Goal: Task Accomplishment & Management: Manage account settings

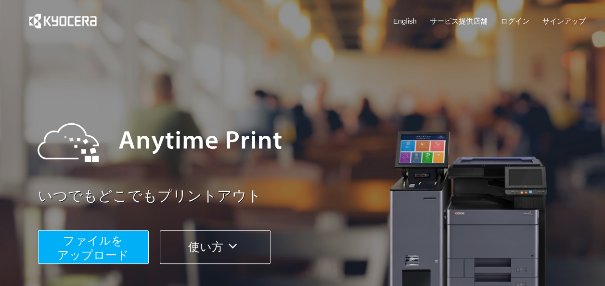
click at [249, 101] on img at bounding box center [159, 142] width 263 height 87
click at [564, 20] on link "サインアップ" at bounding box center [563, 21] width 43 height 10
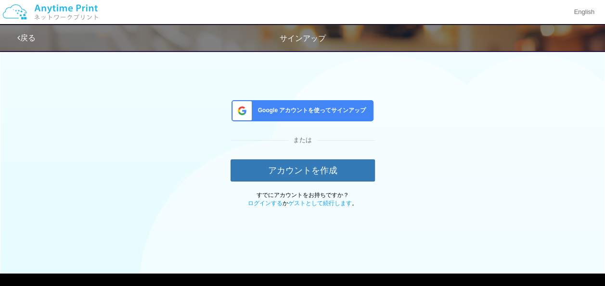
click at [286, 117] on div "Google アカウントを使ってサインアップ" at bounding box center [303, 110] width 142 height 21
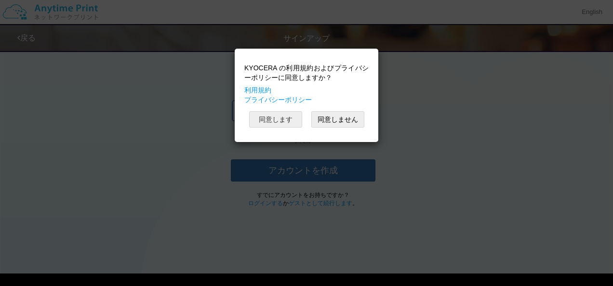
click at [286, 117] on button "同意します" at bounding box center [275, 119] width 53 height 16
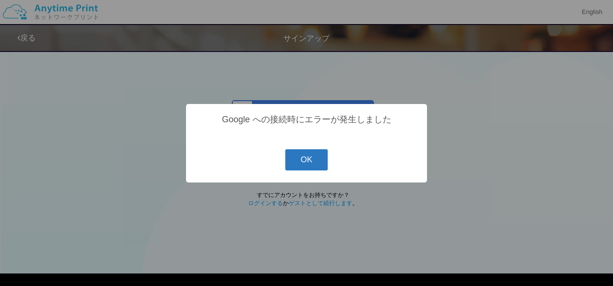
click at [323, 158] on button "OK" at bounding box center [306, 159] width 43 height 21
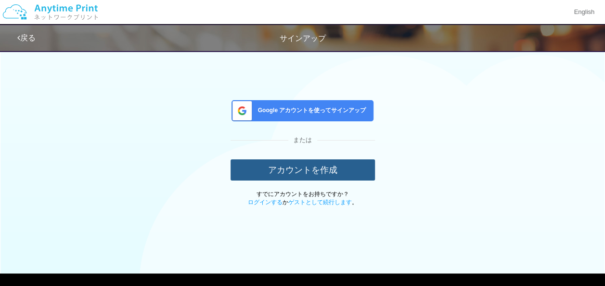
click at [249, 176] on button "アカウントを作成" at bounding box center [303, 169] width 145 height 21
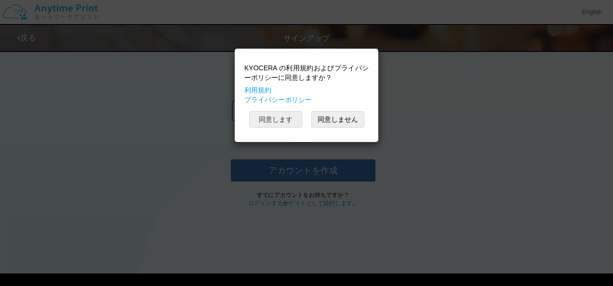
click at [269, 114] on button "同意します" at bounding box center [275, 119] width 53 height 16
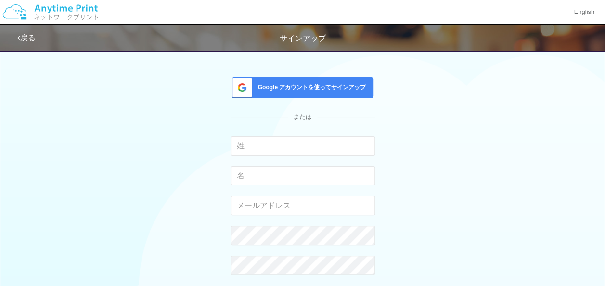
scroll to position [23, 0]
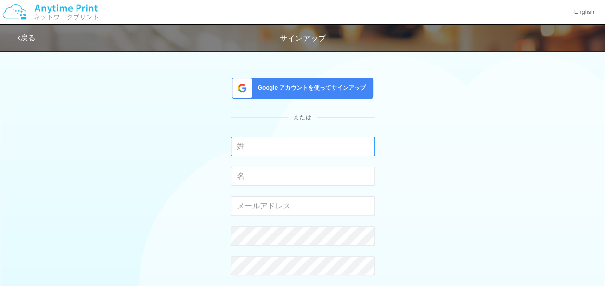
click at [238, 148] on input "text" at bounding box center [303, 146] width 145 height 19
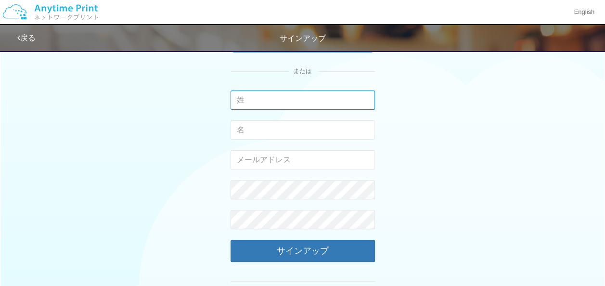
scroll to position [0, 0]
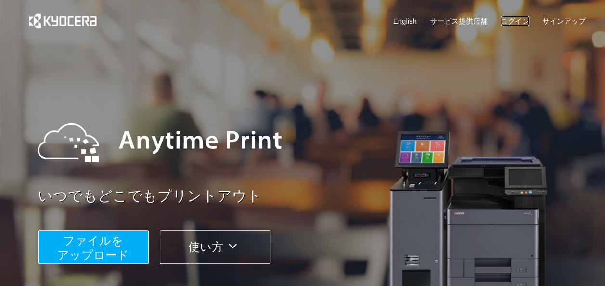
click at [517, 18] on link "ログイン" at bounding box center [515, 21] width 29 height 10
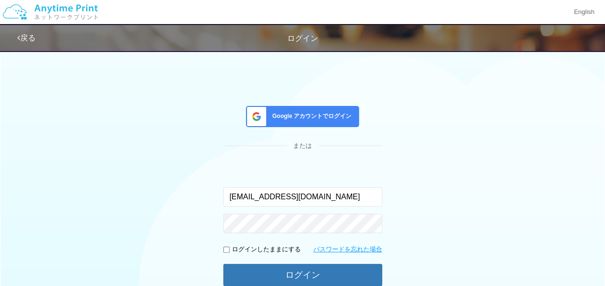
type input "[EMAIL_ADDRESS][DOMAIN_NAME]"
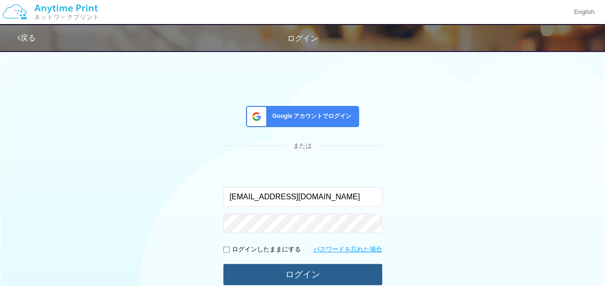
click at [249, 267] on button "ログイン" at bounding box center [303, 274] width 159 height 21
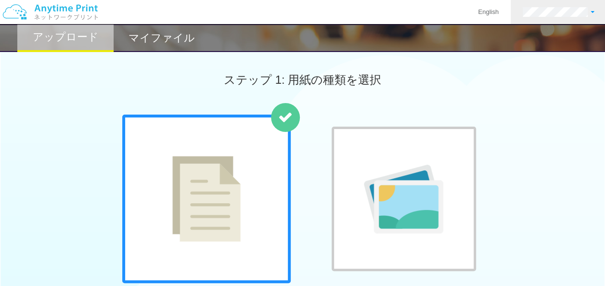
click at [538, 6] on link at bounding box center [559, 12] width 96 height 24
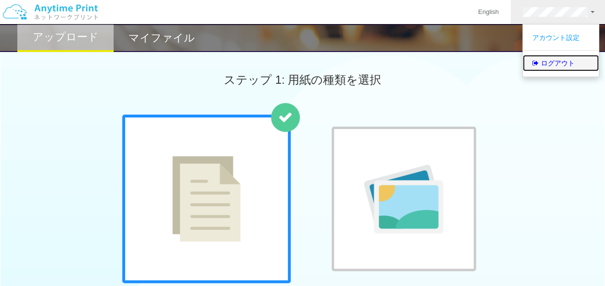
click at [555, 57] on link "ログアウト" at bounding box center [561, 63] width 76 height 16
